Goal: Find contact information: Find contact information

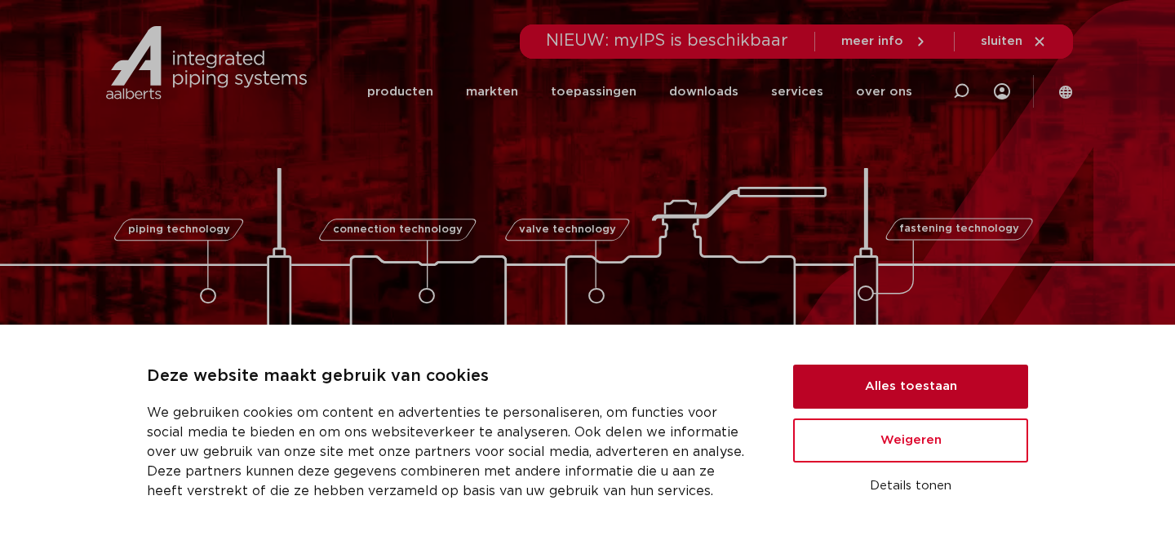
click at [869, 384] on button "Alles toestaan" at bounding box center [910, 387] width 235 height 44
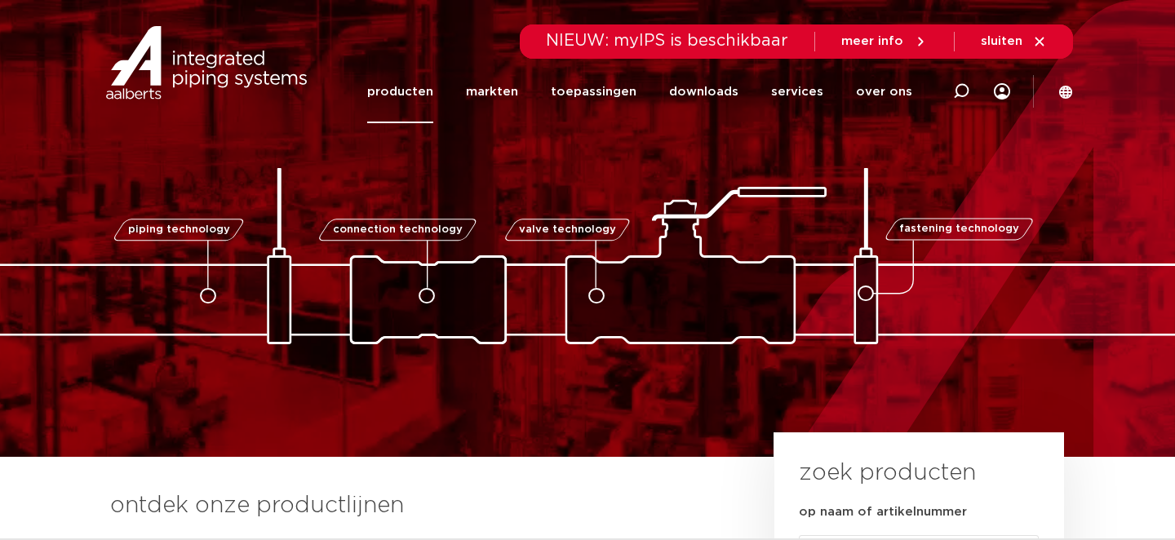
click at [414, 87] on link "producten" at bounding box center [400, 91] width 66 height 63
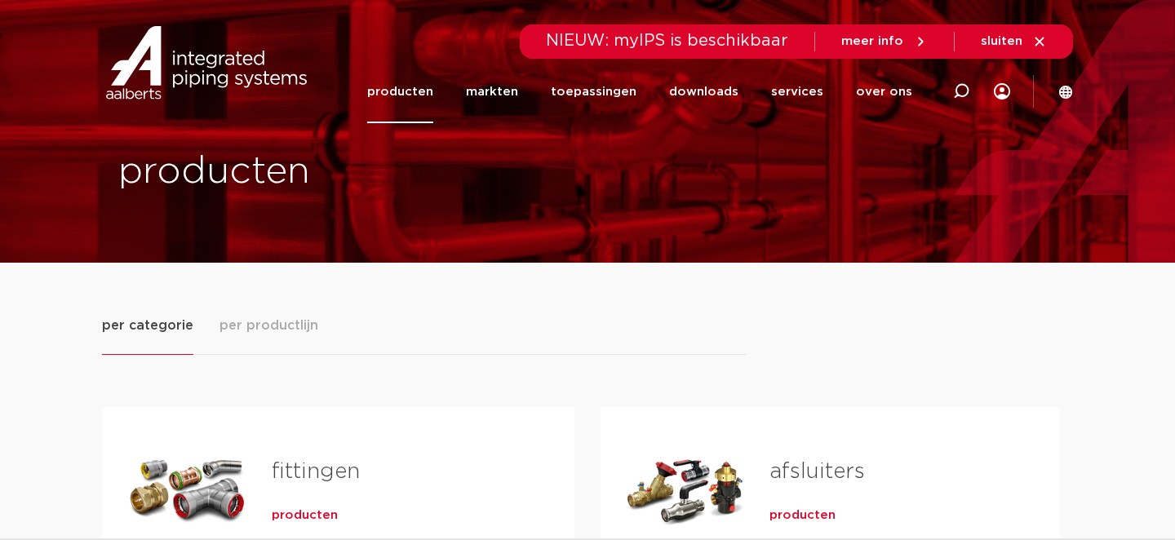
click at [413, 88] on link "producten" at bounding box center [400, 91] width 66 height 63
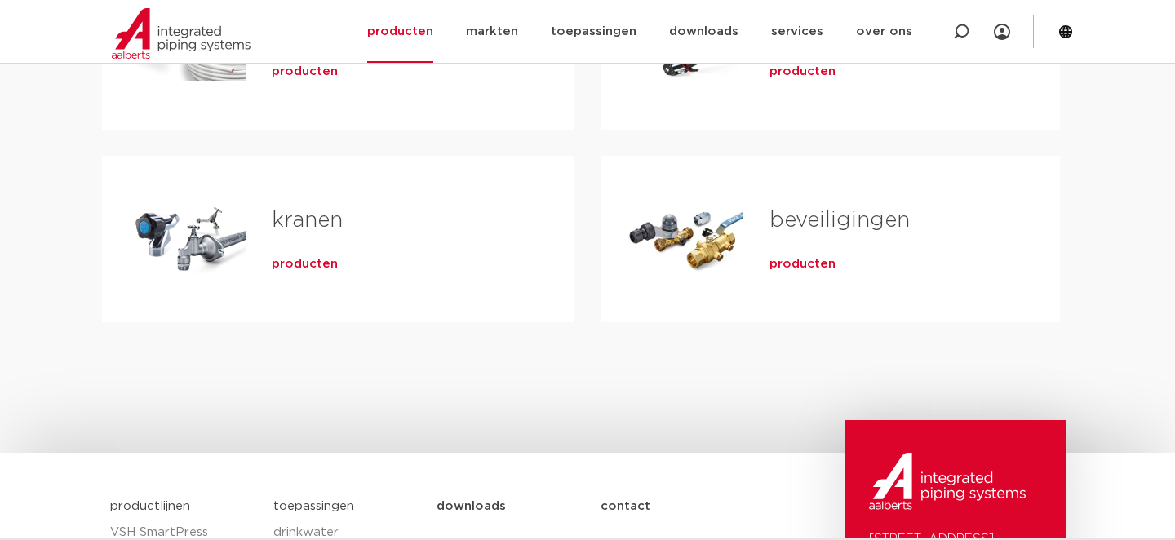
scroll to position [653, 0]
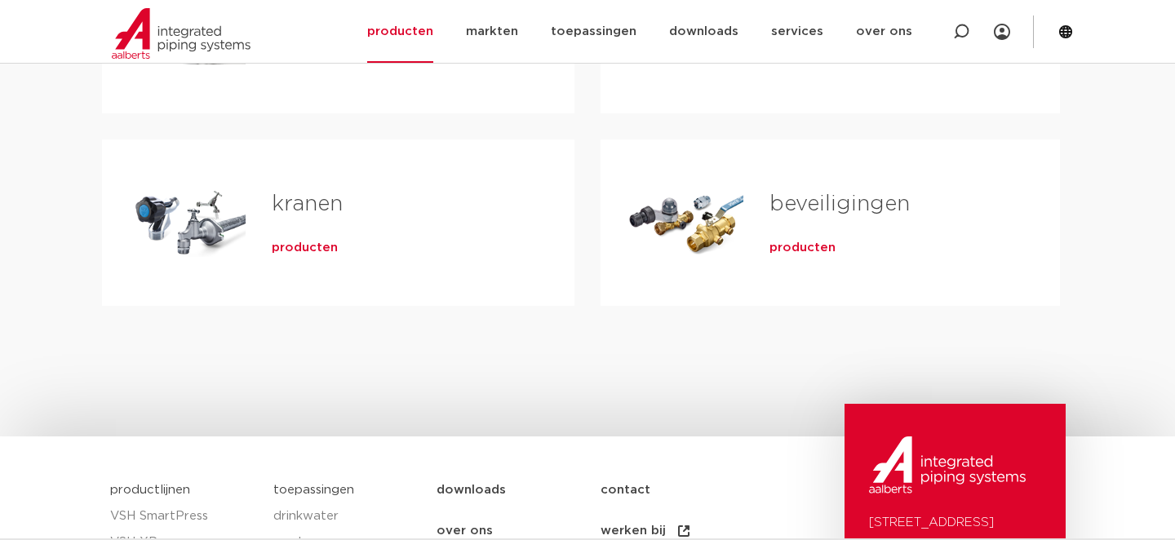
click at [289, 246] on span "producten" at bounding box center [305, 248] width 66 height 16
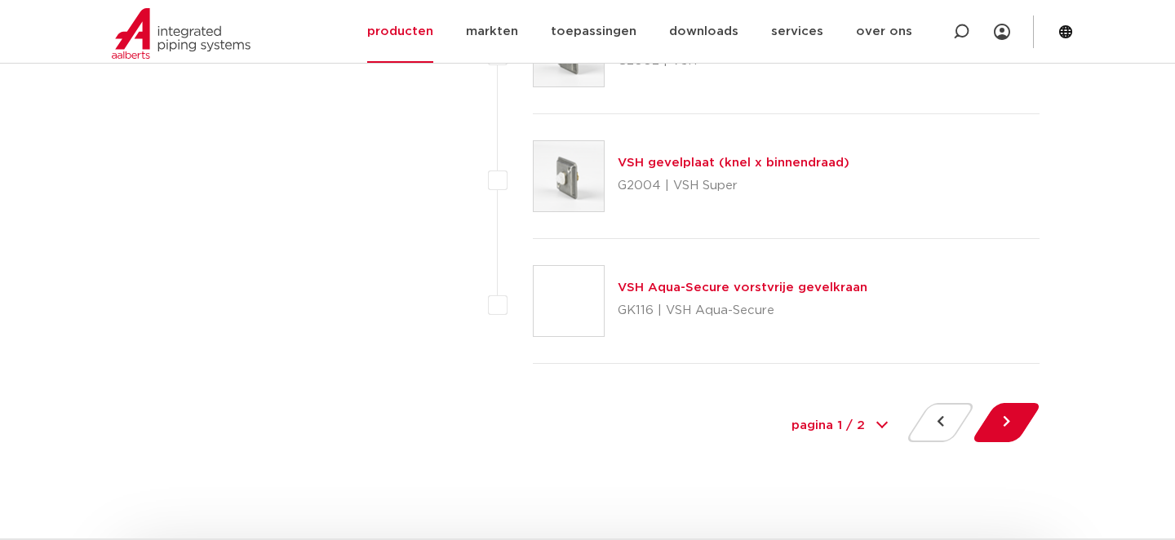
scroll to position [7509, 0]
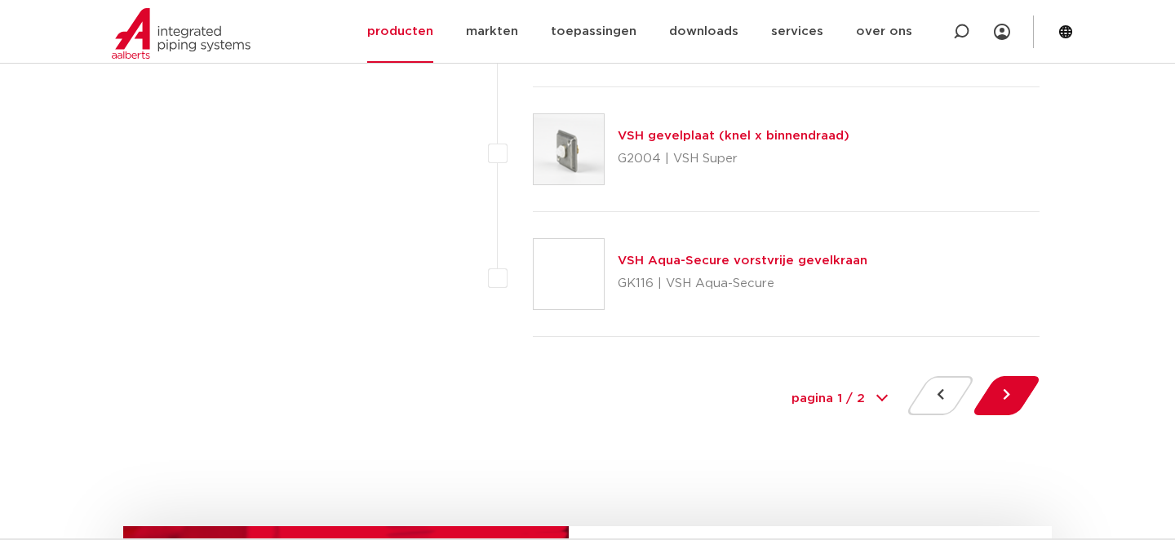
click at [858, 394] on select "pagina 1 / 2 1 2" at bounding box center [840, 399] width 122 height 37
click at [1007, 389] on button at bounding box center [1007, 395] width 47 height 39
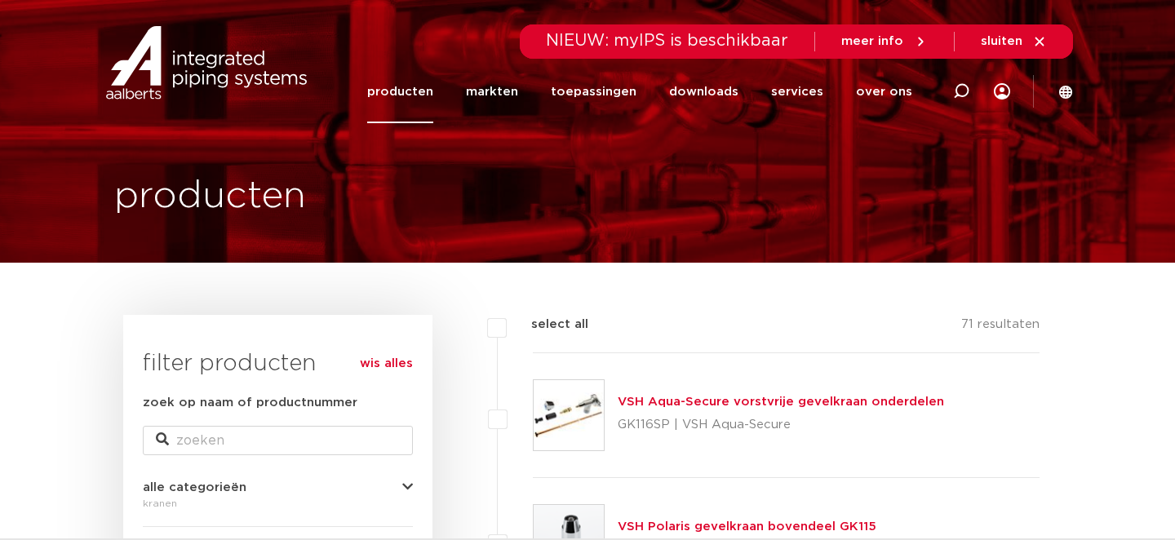
scroll to position [82, 0]
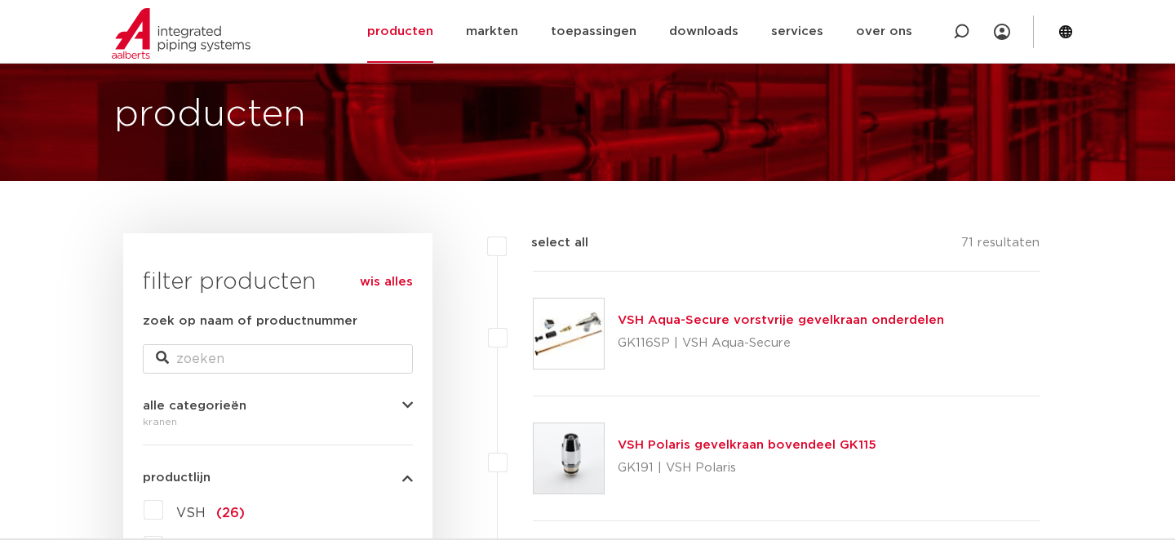
click at [664, 320] on link "VSH Aqua-Secure vorstvrije gevelkraan onderdelen" at bounding box center [781, 320] width 326 height 12
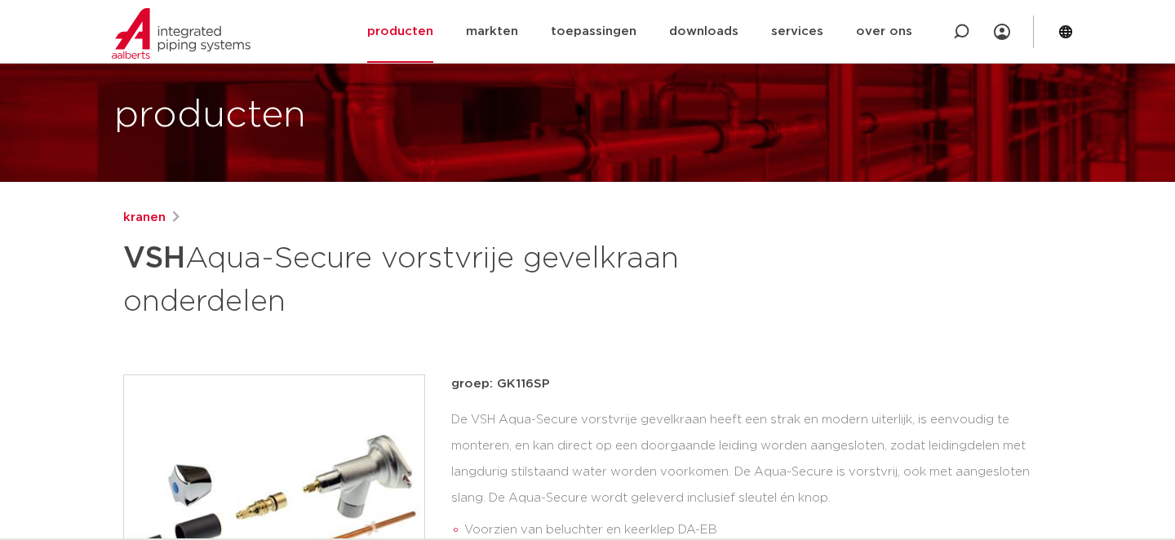
scroll to position [163, 0]
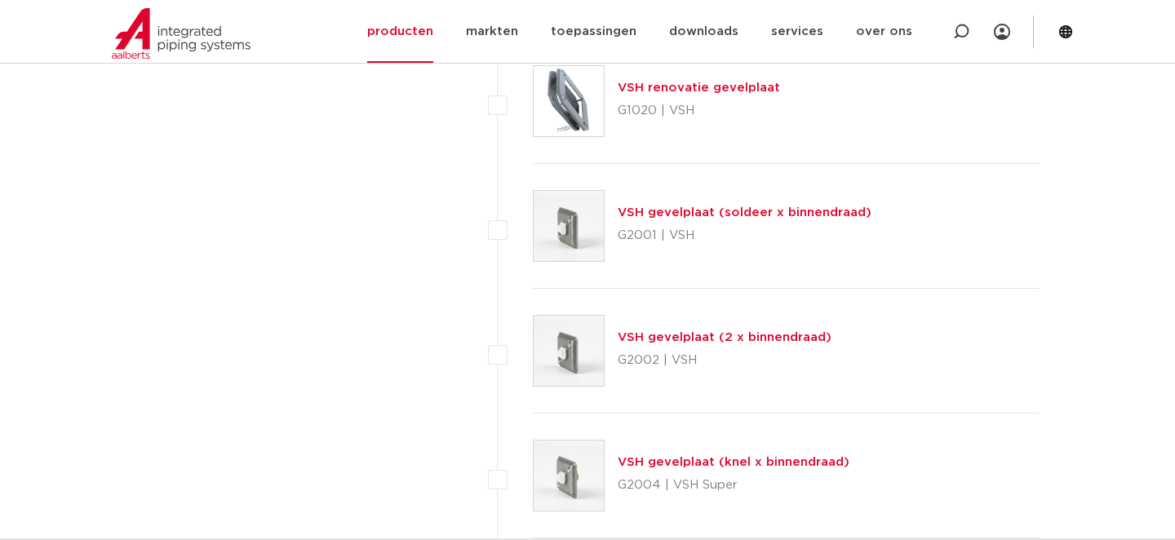
scroll to position [7672, 0]
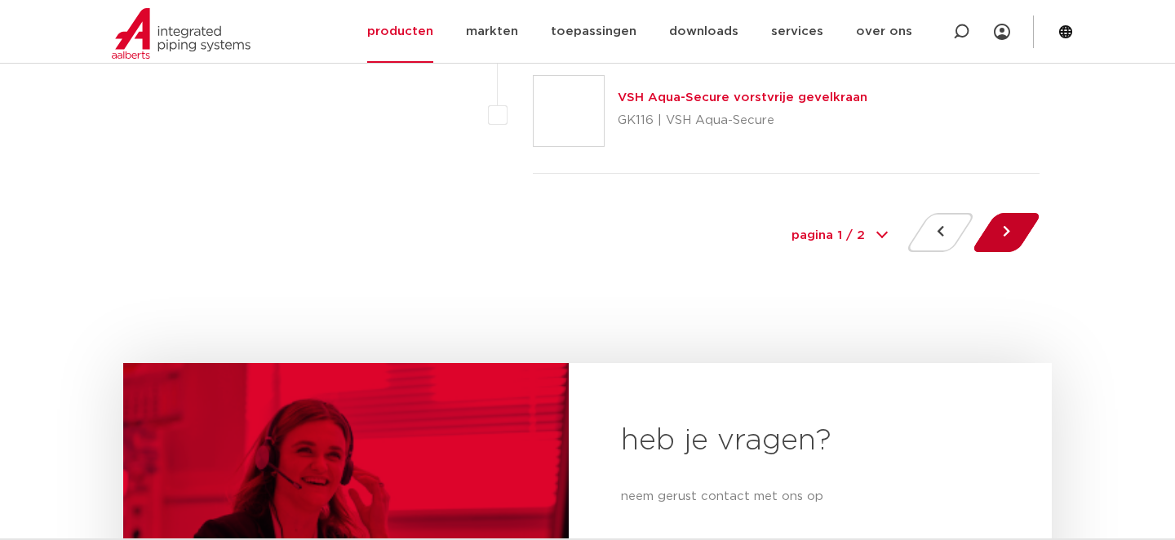
click at [1000, 220] on button at bounding box center [1007, 232] width 47 height 39
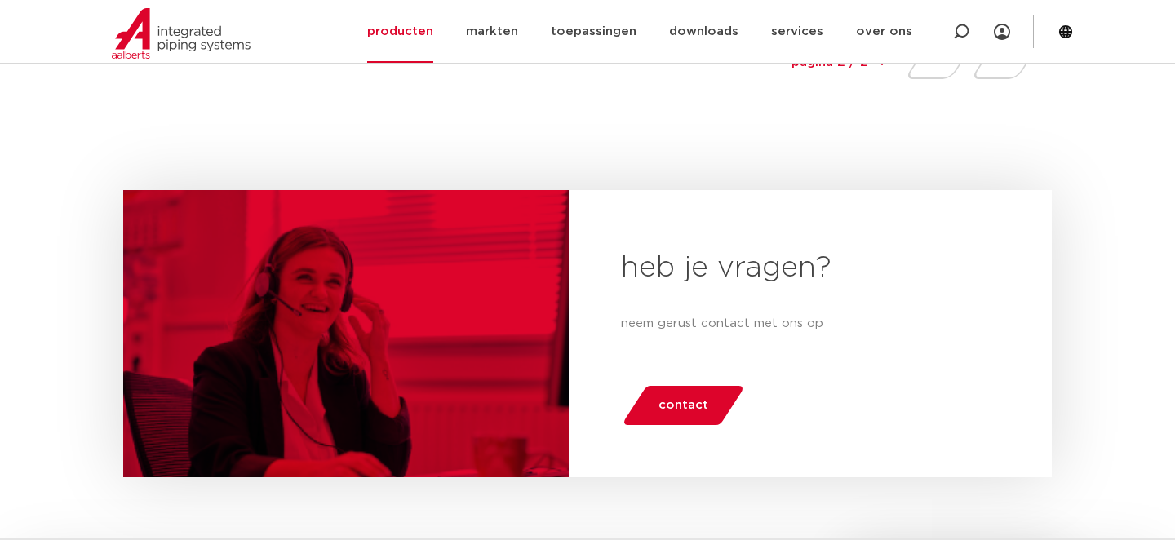
scroll to position [1730, 0]
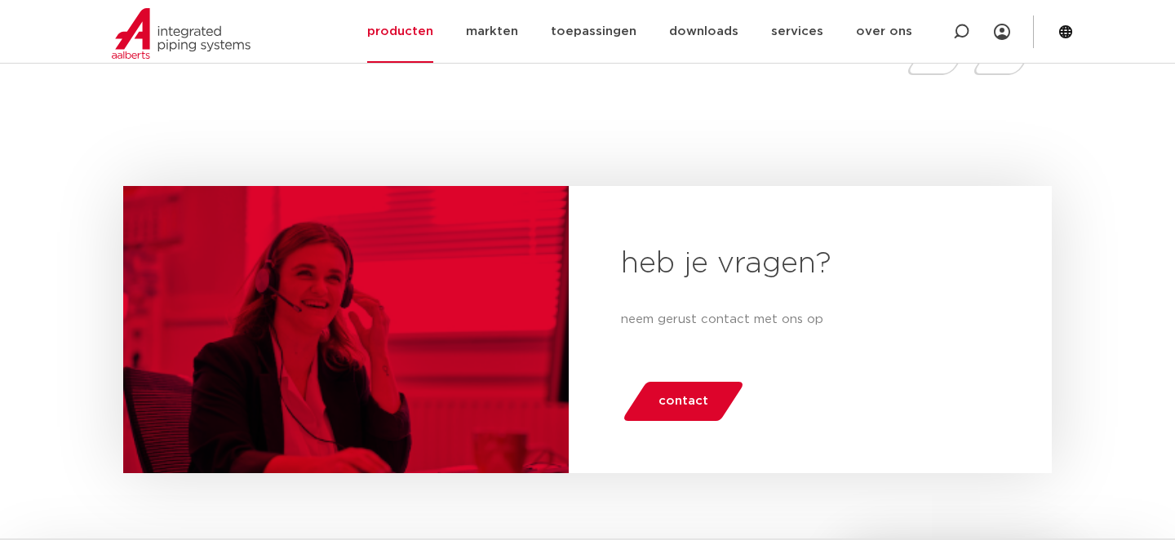
click at [682, 393] on span "contact" at bounding box center [684, 402] width 50 height 26
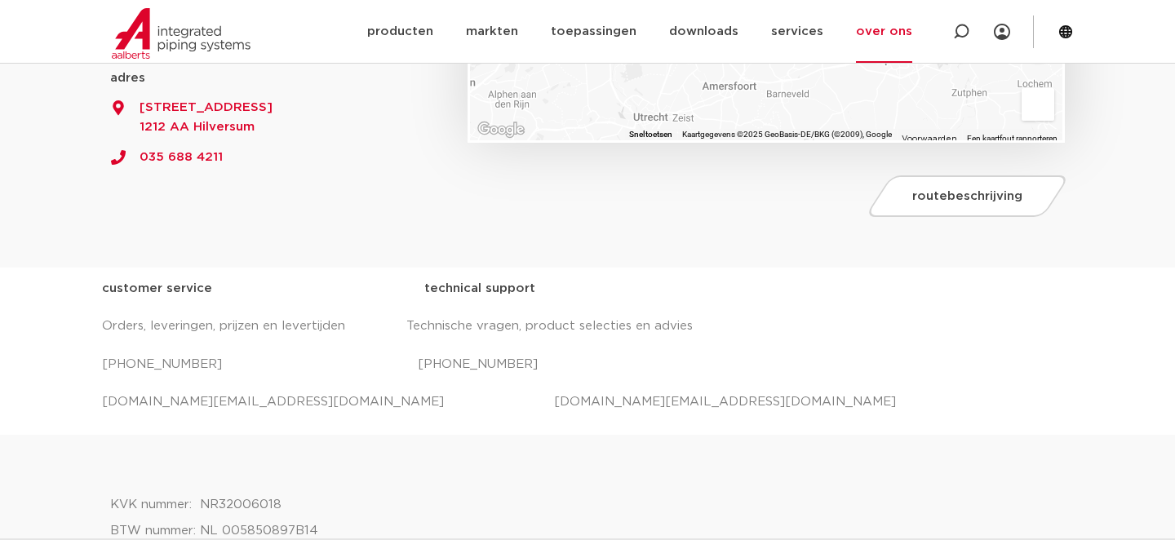
scroll to position [490, 0]
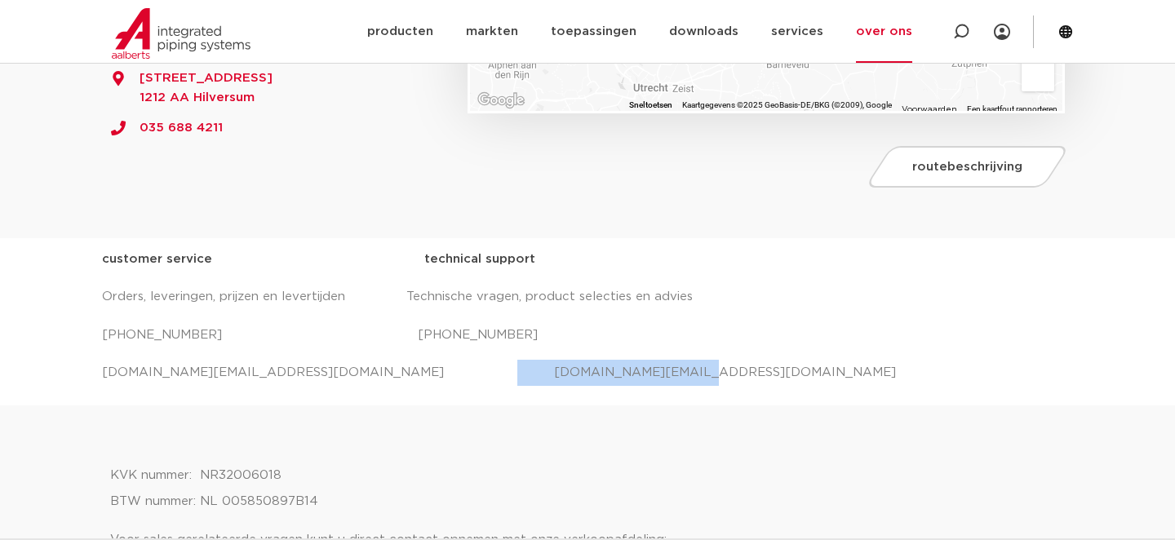
drag, startPoint x: 592, startPoint y: 375, endPoint x: 404, endPoint y: 375, distance: 187.7
click at [404, 375] on p "salessupport.nl@aalberts-ips.com projecten.nl@aalberts-ips.com" at bounding box center [587, 373] width 971 height 26
copy p "projecten.nl@aalberts-ips.com"
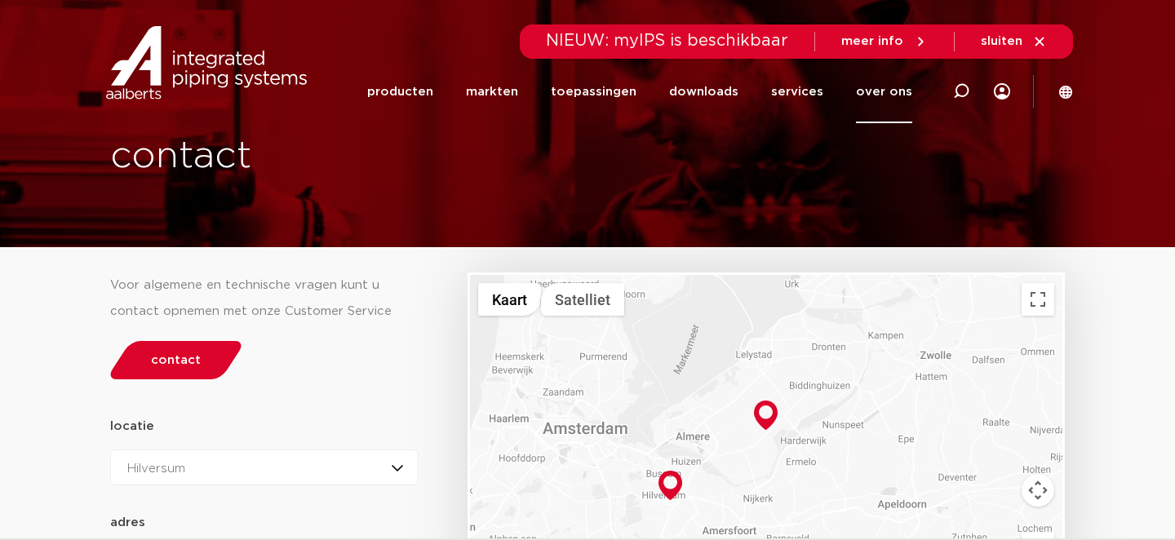
scroll to position [0, 0]
